Goal: Information Seeking & Learning: Find specific page/section

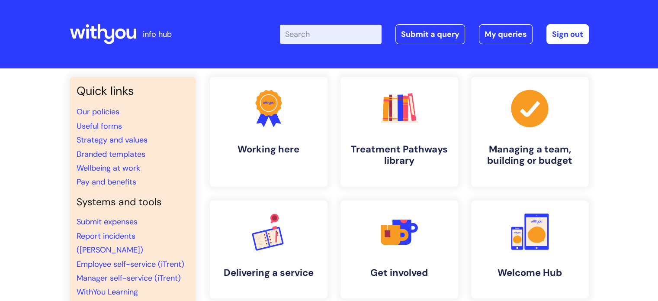
drag, startPoint x: 32, startPoint y: 0, endPoint x: 237, endPoint y: 58, distance: 213.5
click at [237, 58] on div "Enter your search term here... Search Submit a query My queries Welcome Khadija…" at bounding box center [394, 34] width 390 height 51
click at [303, 32] on input "Enter your search term here..." at bounding box center [331, 34] width 102 height 19
type input "vacvancies"
click button "Search" at bounding box center [0, 0] width 0 height 0
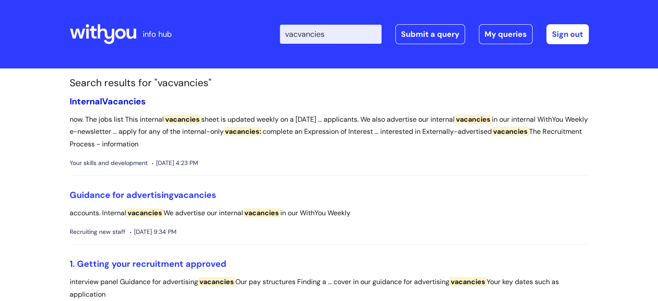
click at [112, 99] on span "Vacancies" at bounding box center [124, 101] width 44 height 11
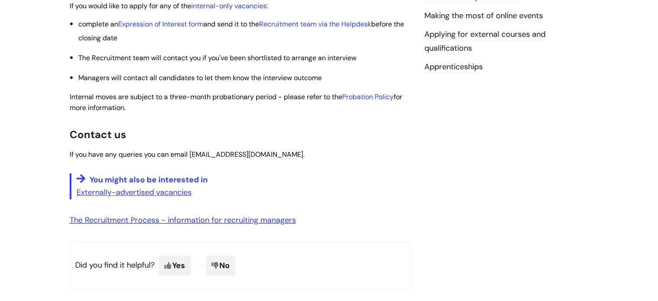
scroll to position [343, 0]
click at [156, 191] on link "Externally-advertised vacancies" at bounding box center [134, 191] width 115 height 10
